Goal: Check status: Check status

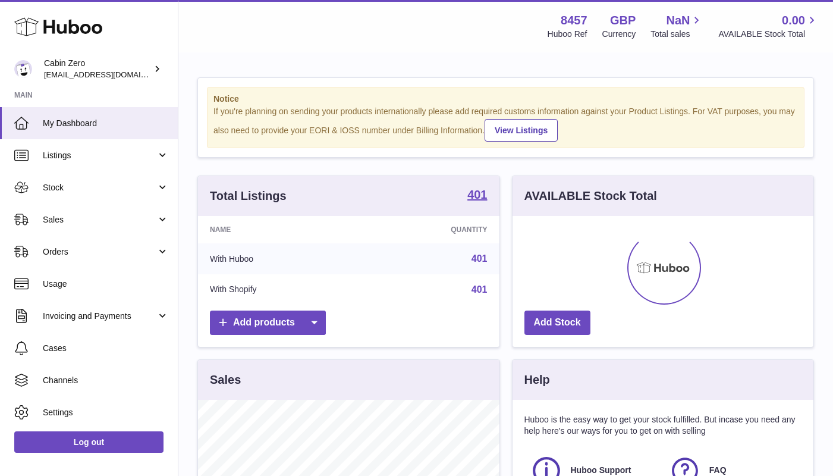
scroll to position [185, 301]
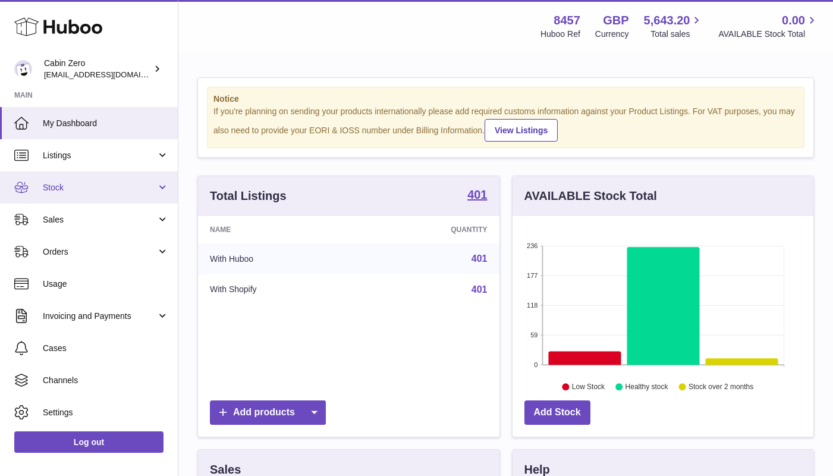
click at [160, 182] on link "Stock" at bounding box center [89, 187] width 178 height 32
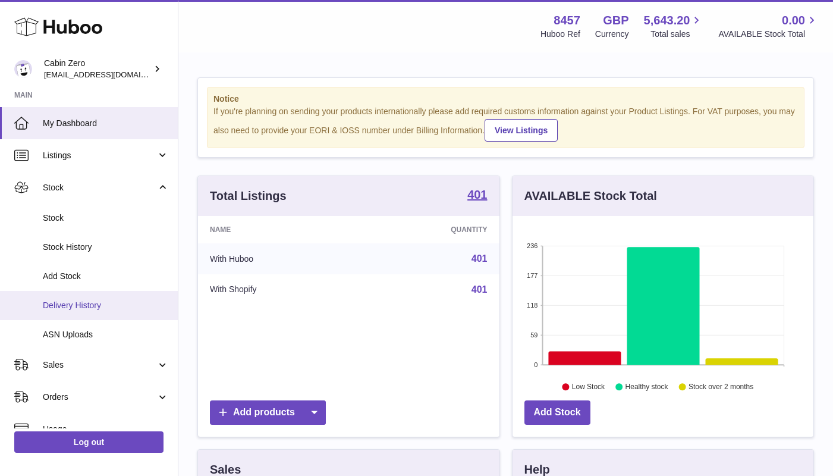
click at [100, 307] on link "Delivery History" at bounding box center [89, 305] width 178 height 29
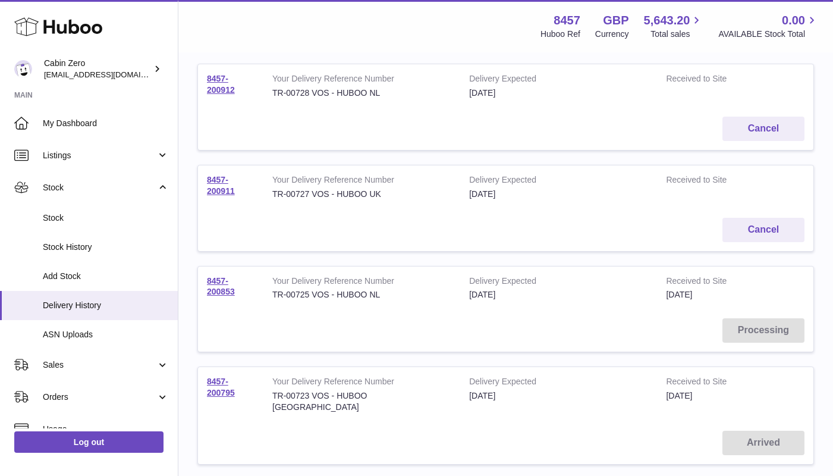
scroll to position [156, 0]
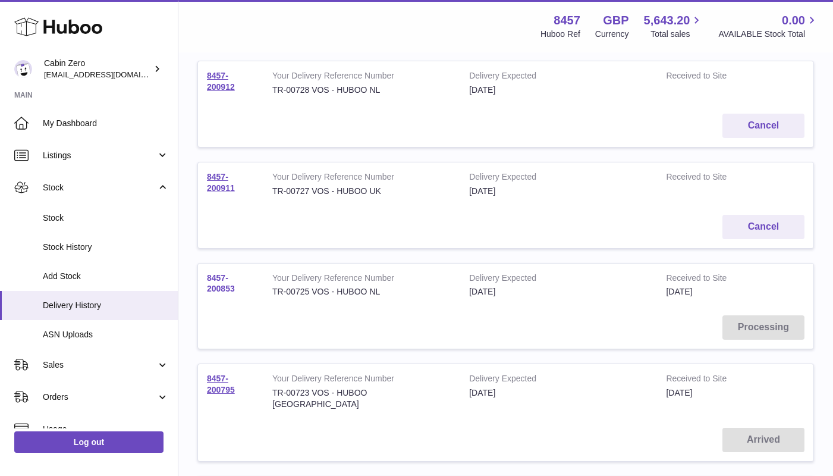
click at [222, 282] on link "8457-200853" at bounding box center [221, 283] width 28 height 21
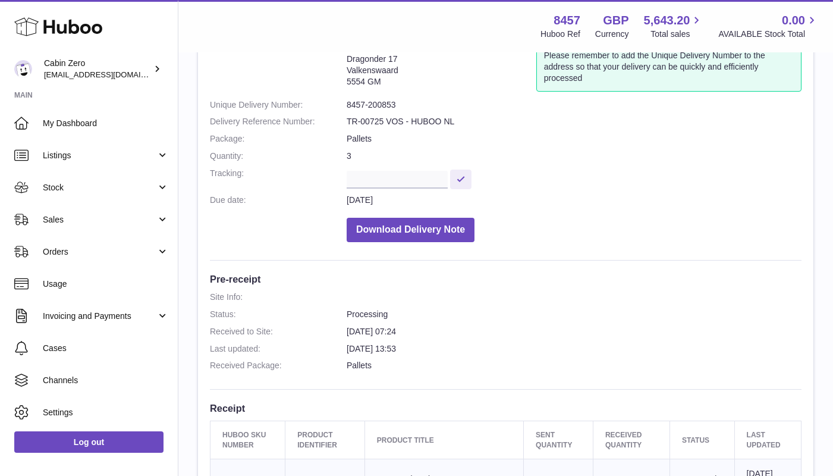
scroll to position [91, 0]
click at [390, 221] on button "Download Delivery Note" at bounding box center [411, 228] width 128 height 24
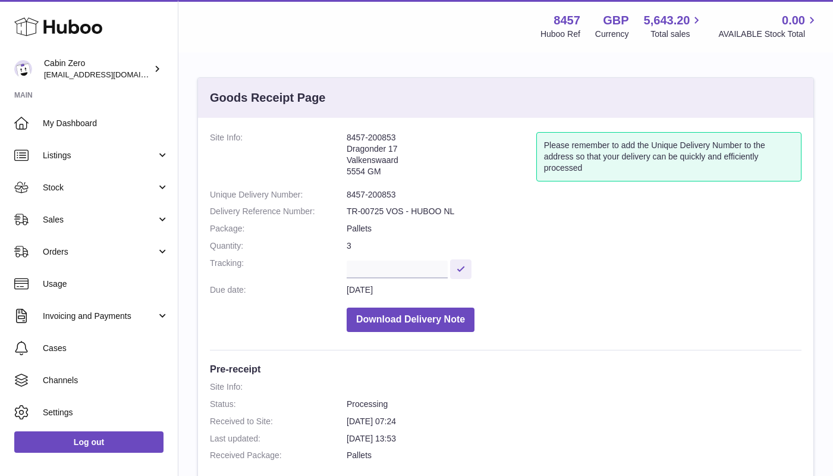
scroll to position [0, 0]
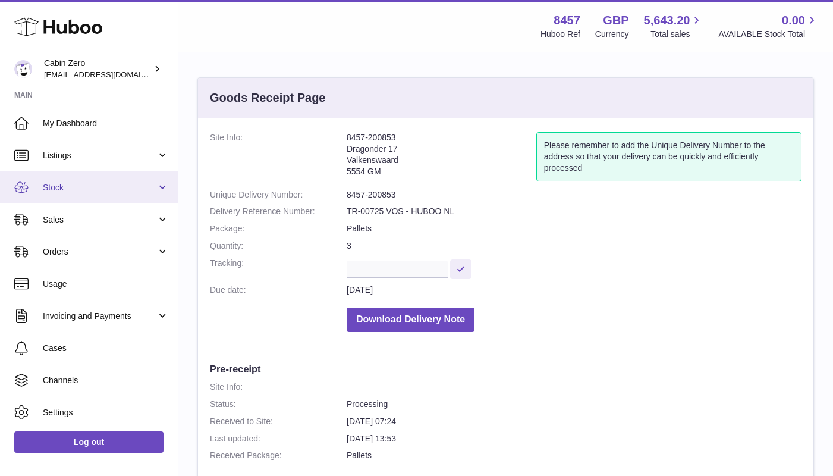
click at [148, 184] on span "Stock" at bounding box center [100, 187] width 114 height 11
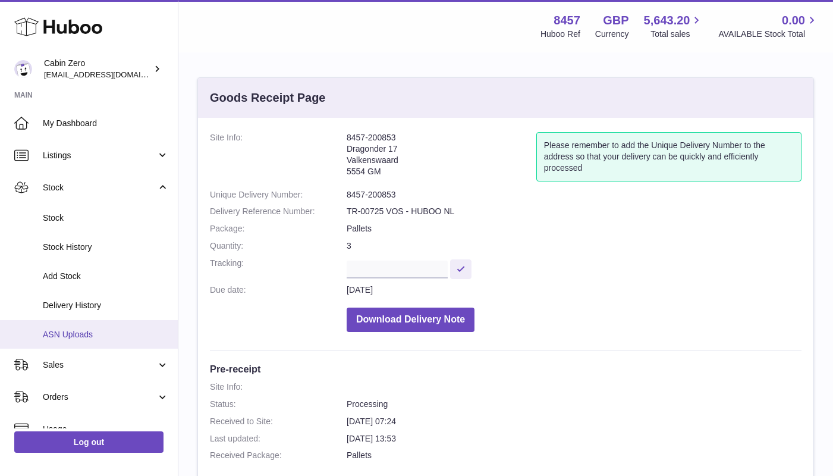
click at [84, 329] on span "ASN Uploads" at bounding box center [106, 334] width 126 height 11
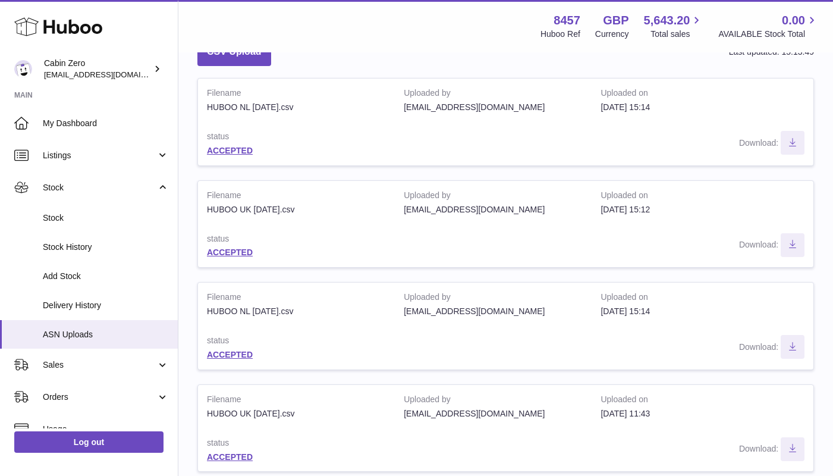
scroll to position [77, 0]
drag, startPoint x: 304, startPoint y: 305, endPoint x: 187, endPoint y: 304, distance: 117.1
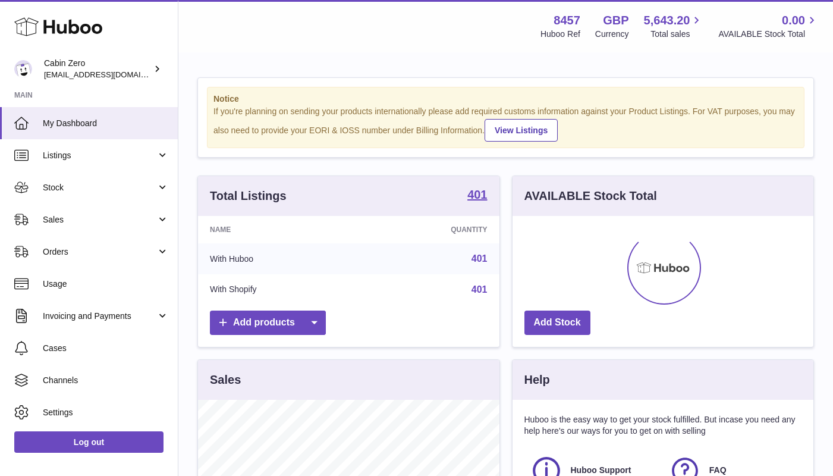
scroll to position [185, 301]
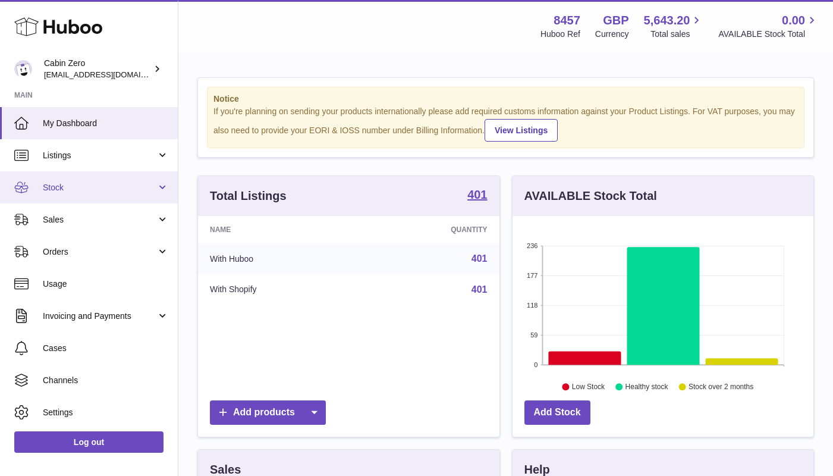
click at [155, 185] on link "Stock" at bounding box center [89, 187] width 178 height 32
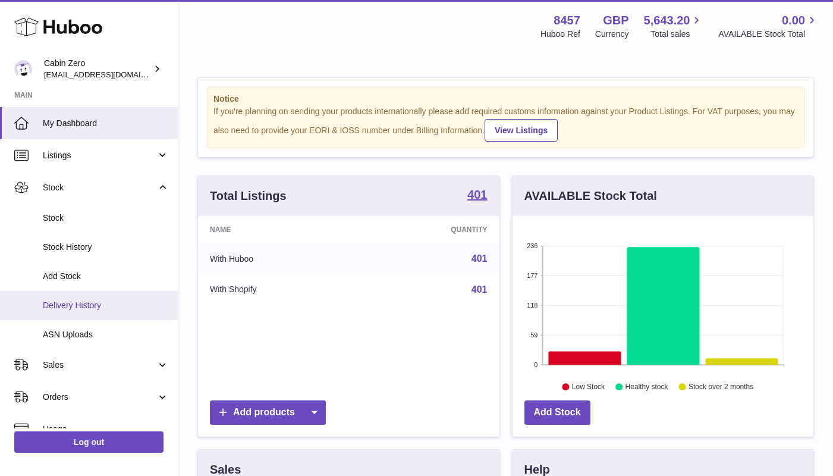
click at [115, 303] on span "Delivery History" at bounding box center [106, 305] width 126 height 11
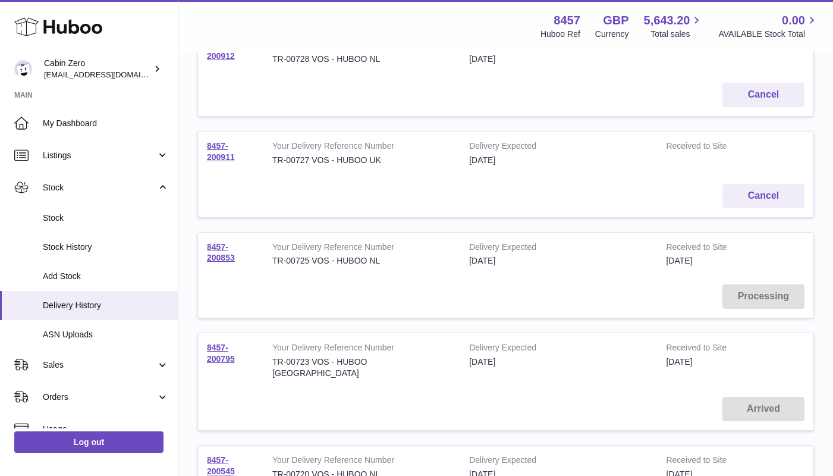
scroll to position [284, 0]
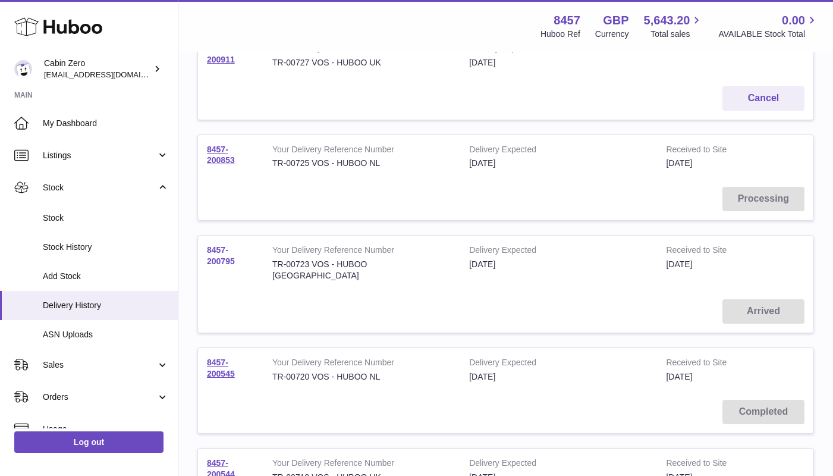
click at [211, 250] on link "8457-200795" at bounding box center [221, 255] width 28 height 21
click at [228, 153] on link "8457-200853" at bounding box center [221, 154] width 28 height 21
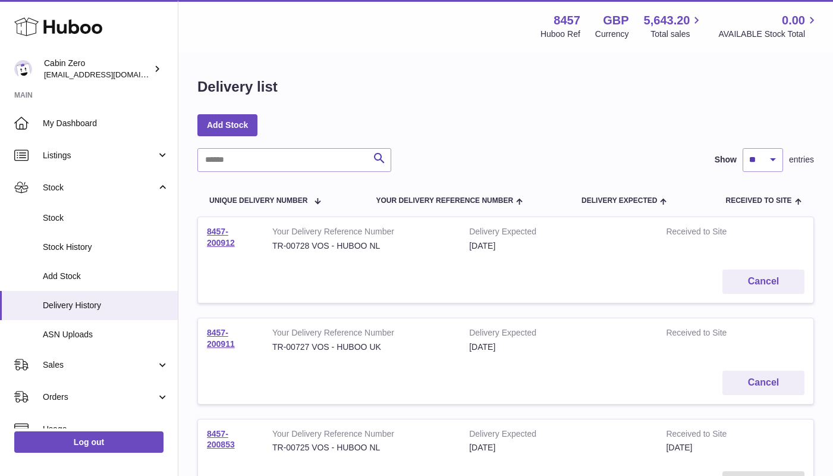
scroll to position [0, 0]
click at [225, 238] on link "8457-200912" at bounding box center [221, 236] width 28 height 21
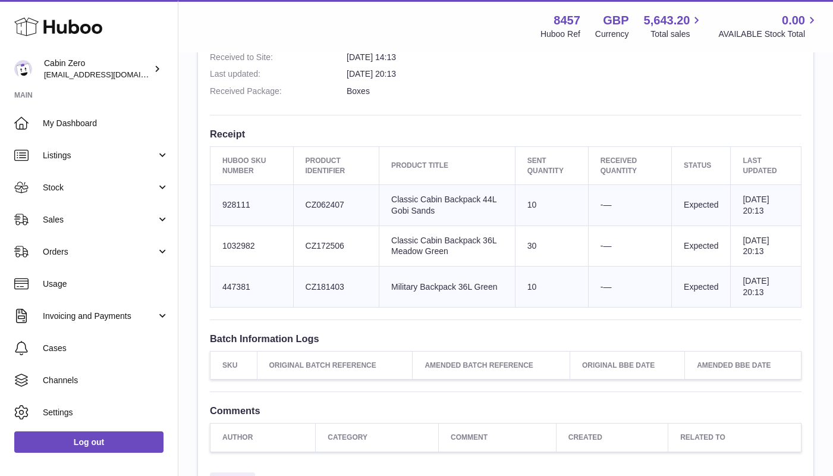
scroll to position [350, 0]
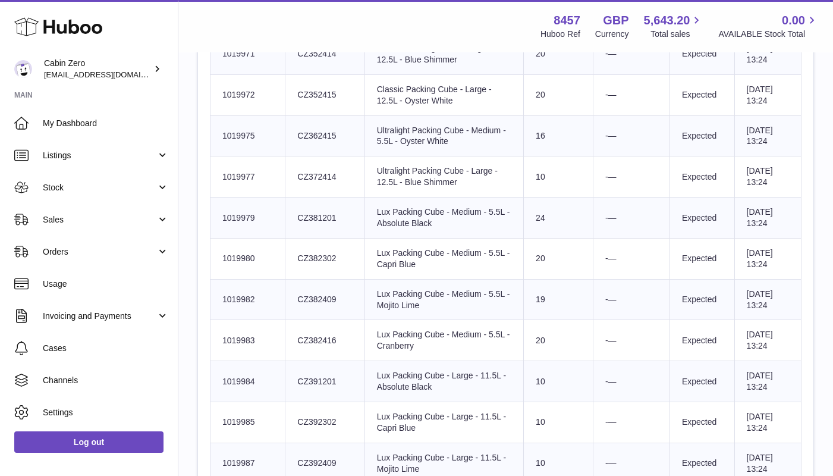
scroll to position [3396, 0]
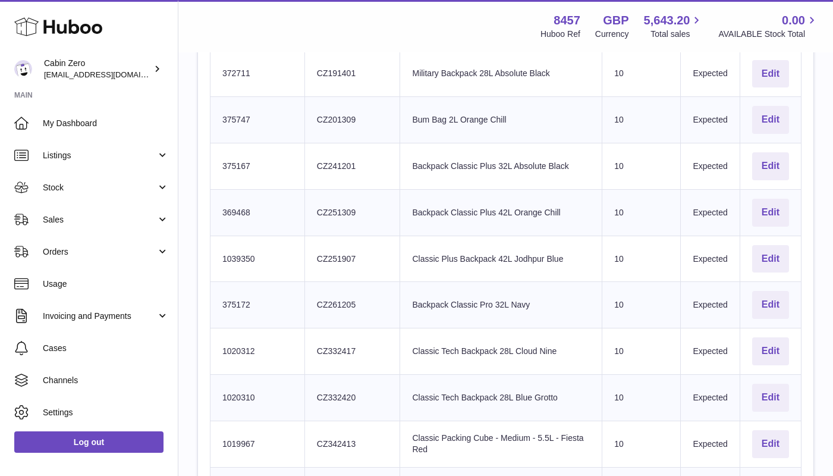
scroll to position [1826, 0]
